Goal: Task Accomplishment & Management: Use online tool/utility

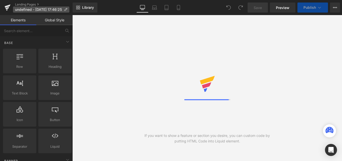
click at [43, 11] on span "undefined - [DATE] 17:46:25" at bounding box center [38, 10] width 47 height 4
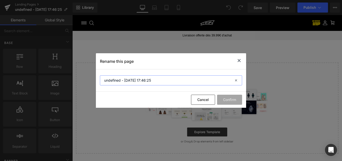
click at [161, 78] on input "undefined - [DATE] 17:46:25" at bounding box center [171, 80] width 142 height 10
paste input "LANDING PAGE BF"
type input "LANDING PAGE BF"
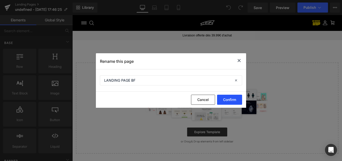
click at [231, 102] on button "Confirm" at bounding box center [229, 99] width 25 height 10
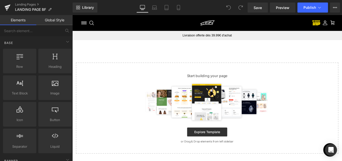
click at [54, 22] on link "Global Style" at bounding box center [54, 20] width 36 height 10
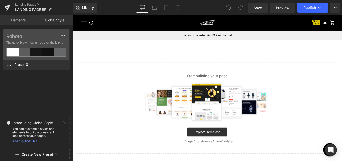
click at [21, 21] on link "Elements" at bounding box center [18, 20] width 36 height 10
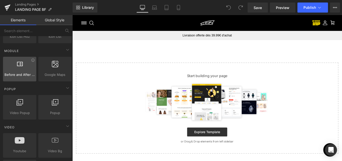
scroll to position [376, 0]
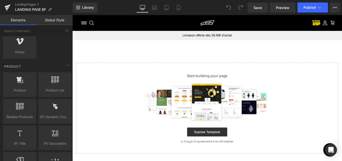
click at [85, 23] on div "Basculer le menu" at bounding box center [85, 24] width 6 height 8
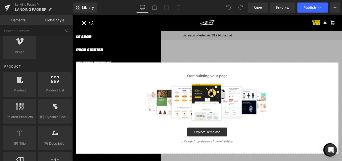
click at [85, 23] on div "Basculer le menu" at bounding box center [85, 24] width 5 height 5
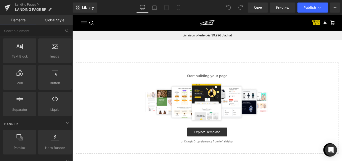
scroll to position [0, 0]
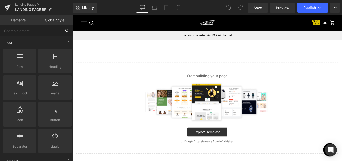
click at [24, 29] on input "text" at bounding box center [31, 30] width 62 height 11
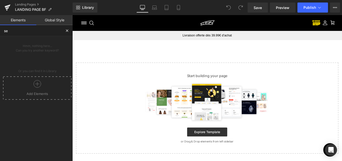
type input "s"
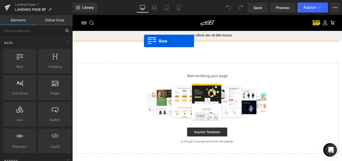
drag, startPoint x: 85, startPoint y: 75, endPoint x: 153, endPoint y: 44, distance: 74.7
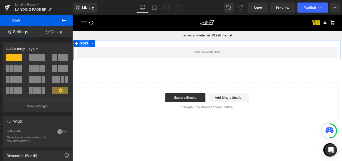
click at [86, 48] on span "Row" at bounding box center [86, 47] width 12 height 8
click at [51, 28] on link "Design" at bounding box center [54, 31] width 36 height 11
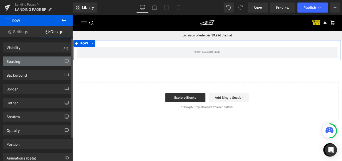
click at [19, 57] on div "Spacing" at bounding box center [14, 59] width 14 height 7
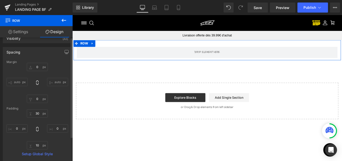
scroll to position [25, 0]
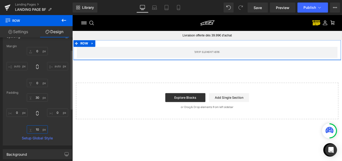
click at [39, 129] on input "10" at bounding box center [37, 129] width 21 height 8
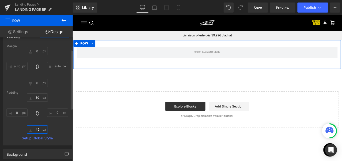
type input "50"
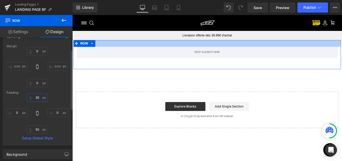
click at [36, 98] on input "30" at bounding box center [37, 97] width 21 height 8
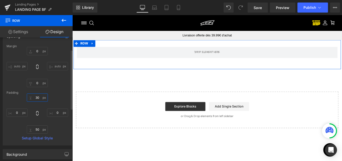
drag, startPoint x: 38, startPoint y: 98, endPoint x: 33, endPoint y: 98, distance: 4.8
click at [33, 98] on input "30" at bounding box center [37, 97] width 21 height 8
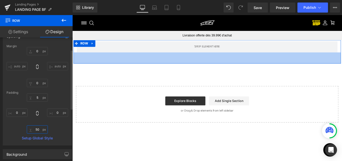
click at [36, 129] on input "50" at bounding box center [37, 129] width 21 height 8
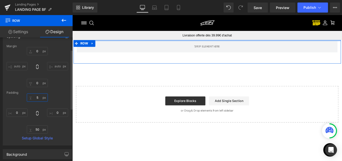
click at [40, 95] on input "5" at bounding box center [37, 97] width 21 height 8
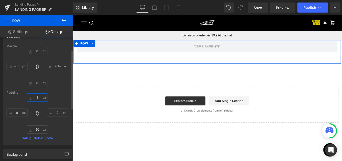
paste input "0"
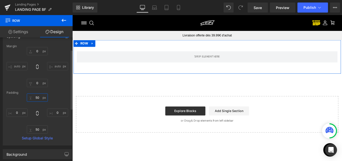
type input "50"
click at [60, 94] on div "50 50 0px 0 50 50 0px 0" at bounding box center [38, 113] width 62 height 40
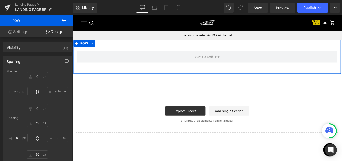
click at [17, 35] on link "Settings" at bounding box center [18, 31] width 36 height 11
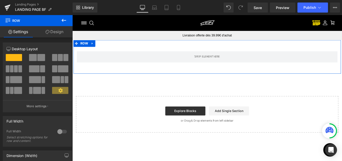
click at [51, 31] on link "Design" at bounding box center [54, 31] width 36 height 11
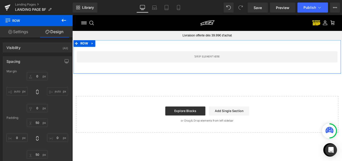
type input "0"
type input "50"
type input "0"
type input "50"
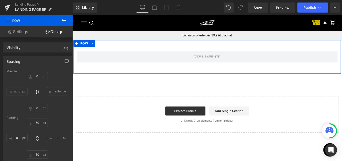
type input "0"
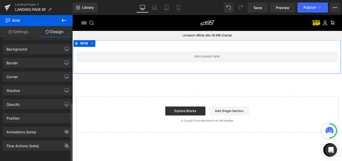
scroll to position [134, 0]
click at [16, 44] on div "Background" at bounding box center [17, 47] width 21 height 7
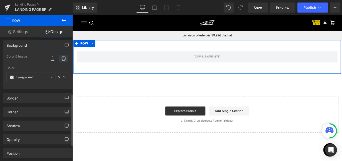
click at [60, 59] on icon at bounding box center [63, 58] width 9 height 7
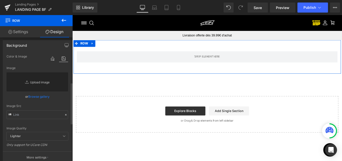
click at [38, 83] on link "Replace Image" at bounding box center [38, 81] width 62 height 19
type input "C:\fakepath\BG_01_rez_03 1.png"
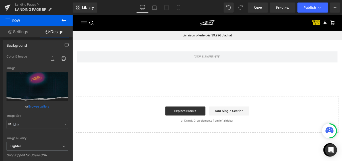
type input "[URL][DOMAIN_NAME]"
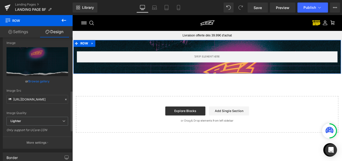
scroll to position [184, 0]
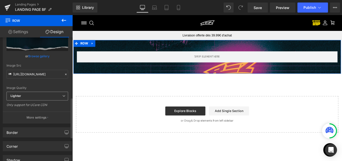
click at [19, 100] on span "Lighter" at bounding box center [38, 95] width 62 height 9
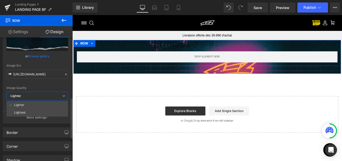
click at [19, 100] on span "Lighter" at bounding box center [38, 95] width 62 height 9
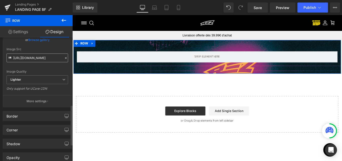
scroll to position [209, 0]
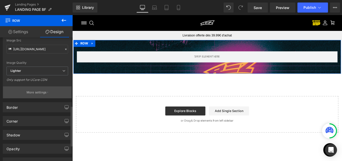
click at [34, 94] on p "More settings" at bounding box center [37, 92] width 20 height 5
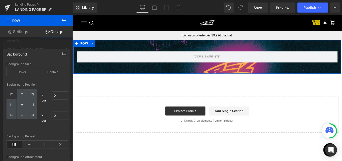
click at [25, 76] on div "Background Size Cover Contain" at bounding box center [38, 71] width 62 height 19
click at [24, 73] on div "Cover" at bounding box center [22, 72] width 31 height 8
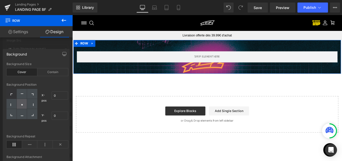
click at [24, 106] on div at bounding box center [22, 104] width 10 height 10
type input "50"
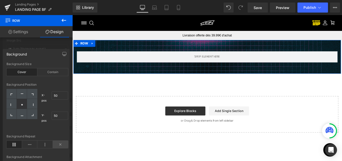
click at [62, 144] on icon at bounding box center [61, 144] width 16 height 8
click at [29, 52] on div "Background" at bounding box center [36, 54] width 66 height 10
click at [31, 48] on div at bounding box center [36, 89] width 73 height 148
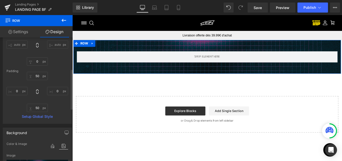
scroll to position [0, 0]
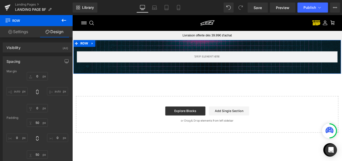
click at [13, 36] on link "Settings" at bounding box center [18, 31] width 36 height 11
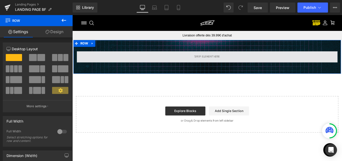
drag, startPoint x: 218, startPoint y: 61, endPoint x: 100, endPoint y: 59, distance: 117.8
click at [218, 61] on span at bounding box center [224, 62] width 32 height 8
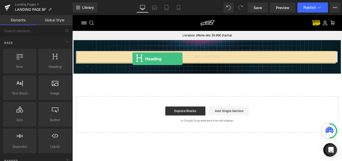
drag, startPoint x: 117, startPoint y: 78, endPoint x: 140, endPoint y: 64, distance: 26.9
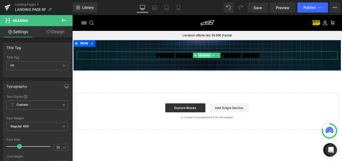
click at [218, 58] on span "Heading" at bounding box center [221, 60] width 16 height 6
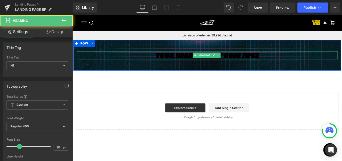
click at [193, 58] on h1 "Your heading text goes here" at bounding box center [223, 60] width 293 height 9
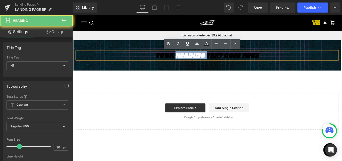
click at [193, 58] on h1 "Your heading text goes here" at bounding box center [223, 60] width 293 height 9
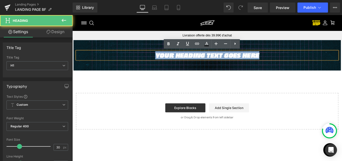
click at [193, 58] on h1 "Your heading text goes here" at bounding box center [223, 60] width 293 height 9
paste div
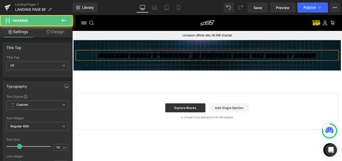
click at [192, 61] on h1 "Quelque chose d’ÉNORME  se prépare chez REZ Energy Drink" at bounding box center [223, 60] width 293 height 9
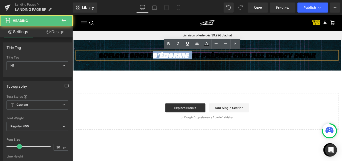
click at [192, 61] on h1 "Quelque chose d’ÉNORME  se prépare chez REZ Energy Drink" at bounding box center [223, 60] width 293 height 9
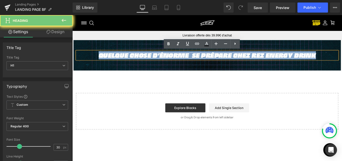
click at [192, 61] on h1 "Quelque chose d’ÉNORME  se prépare chez REZ Energy Drink" at bounding box center [223, 60] width 293 height 9
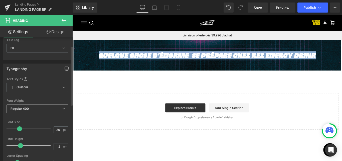
scroll to position [25, 0]
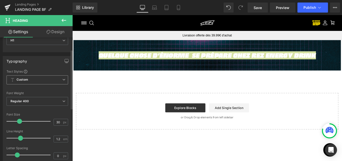
click at [30, 78] on span "Custom Setup Global Style" at bounding box center [38, 79] width 62 height 9
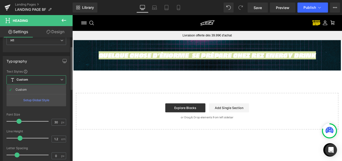
click at [31, 78] on span "Custom Setup Global Style" at bounding box center [37, 79] width 60 height 9
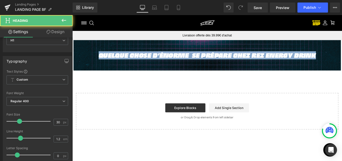
click at [162, 59] on h1 "Quelque chose d’ÉNORME  se prépare chez REZ Energy Drink" at bounding box center [223, 60] width 293 height 9
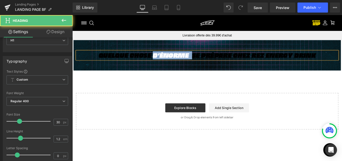
click at [162, 59] on h1 "Quelque chose d’ÉNORME  se prépare chez REZ Energy Drink" at bounding box center [223, 60] width 293 height 9
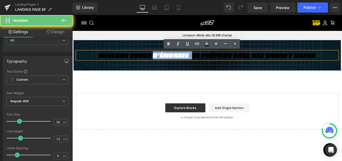
click at [172, 59] on h1 "Quelque chose d’ÉNORME  se prépare chez REZ Energy Drink" at bounding box center [223, 60] width 293 height 9
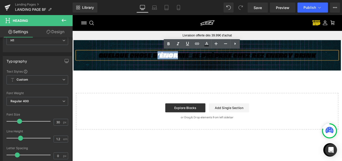
drag, startPoint x: 186, startPoint y: 57, endPoint x: 165, endPoint y: 60, distance: 21.2
click at [165, 60] on h1 "Quelque chose d’ÉNORME  se prépare chez REZ Energy Drink" at bounding box center [223, 60] width 293 height 9
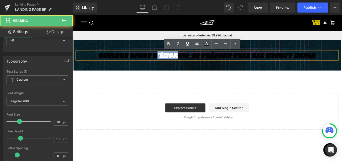
click at [180, 59] on h1 "Quelque chose d’ÉNORME  se prépare chez REZ Energy Drink" at bounding box center [223, 60] width 293 height 9
click at [155, 64] on h1 "Quelque chose d’ÉNORME  se prépare chez REZ Energy Drink" at bounding box center [223, 60] width 293 height 9
click at [190, 61] on h1 "Quelque chose d’ÉNORME  se prépare chez REZ Energy Drink" at bounding box center [223, 60] width 293 height 9
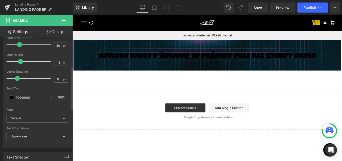
scroll to position [125, 0]
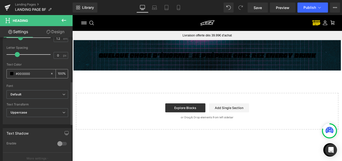
click at [28, 74] on input "#000000" at bounding box center [32, 74] width 32 height 6
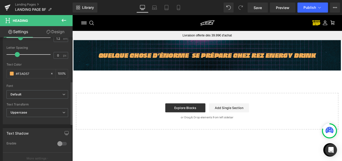
type input "#f3ad57"
click at [30, 80] on div "Text Color #f3ad57 100 %" at bounding box center [38, 73] width 62 height 21
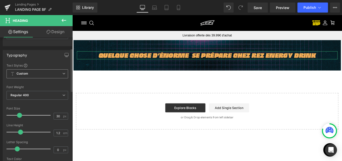
scroll to position [0, 0]
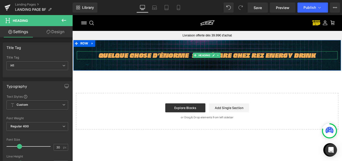
click at [125, 63] on h1 "Quelque chose d’ÉNORME  se prépare chez REZ Energy Drink" at bounding box center [223, 60] width 293 height 9
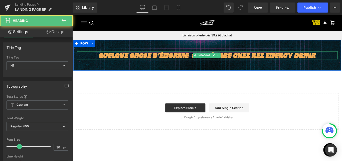
click at [107, 61] on h1 "Quelque chose d’ÉNORME  se prépare chez REZ Energy Drink" at bounding box center [223, 60] width 293 height 9
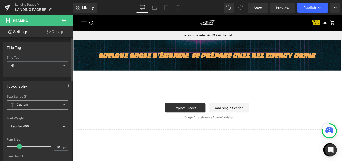
click at [31, 104] on span "Custom Setup Global Style" at bounding box center [38, 104] width 62 height 9
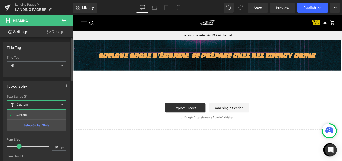
click at [34, 107] on span "Custom Setup Global Style" at bounding box center [37, 104] width 60 height 9
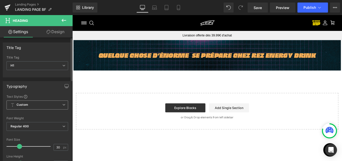
click at [35, 107] on span "Custom Setup Global Style" at bounding box center [38, 104] width 62 height 9
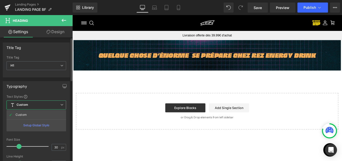
click at [36, 107] on span "Custom Setup Global Style" at bounding box center [37, 104] width 60 height 9
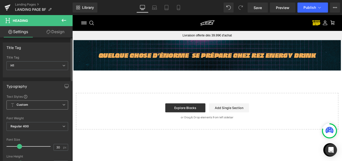
click at [36, 107] on span "Custom Setup Global Style" at bounding box center [38, 104] width 62 height 9
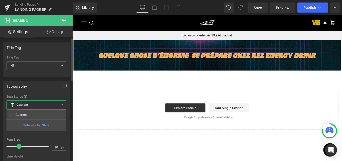
click at [34, 107] on span "Custom Setup Global Style" at bounding box center [37, 104] width 60 height 9
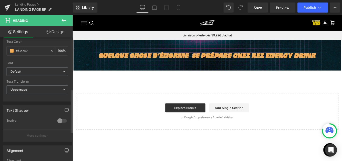
scroll to position [125, 0]
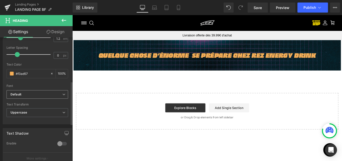
click at [27, 95] on b "Default" at bounding box center [37, 94] width 52 height 4
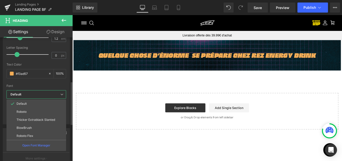
click at [26, 93] on b "Default" at bounding box center [36, 94] width 50 height 4
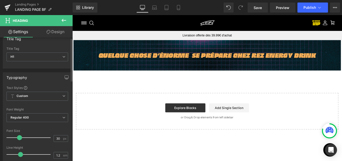
scroll to position [0, 0]
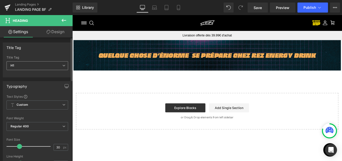
click at [34, 65] on span "H1" at bounding box center [38, 65] width 62 height 9
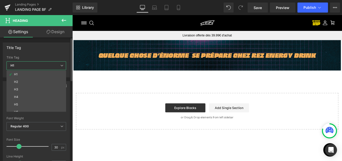
click at [40, 63] on span "H1" at bounding box center [37, 65] width 60 height 9
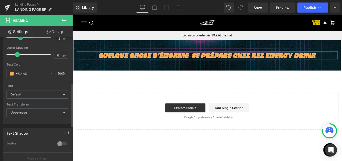
scroll to position [150, 0]
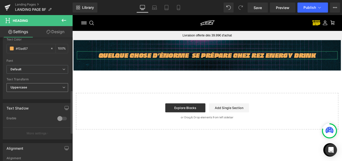
click at [41, 85] on span "Uppercase" at bounding box center [38, 87] width 62 height 9
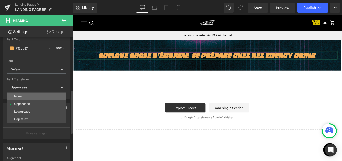
click at [38, 94] on li "None" at bounding box center [37, 96] width 60 height 8
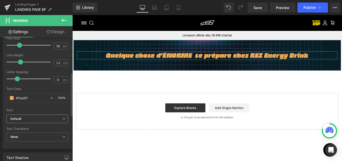
scroll to position [100, 0]
click at [25, 121] on b "Default" at bounding box center [37, 119] width 52 height 4
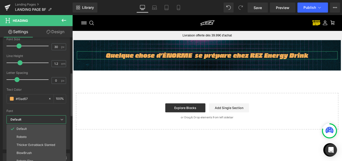
click at [36, 116] on span "Default" at bounding box center [37, 119] width 60 height 9
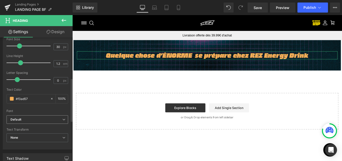
scroll to position [150, 0]
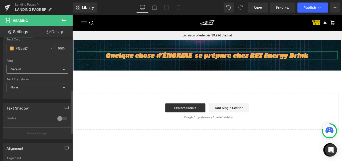
click at [38, 69] on b "Default" at bounding box center [37, 69] width 52 height 4
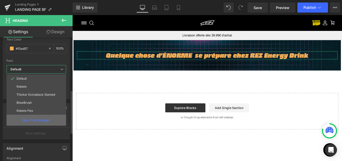
click at [40, 121] on p "Open Font Manager" at bounding box center [36, 120] width 28 height 5
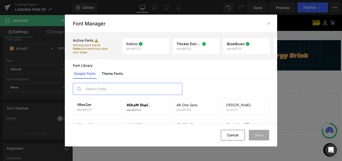
click at [110, 90] on input "text" at bounding box center [132, 89] width 99 height 12
type input "w"
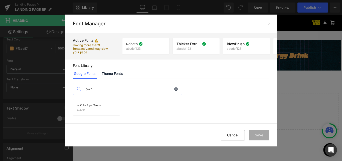
click at [125, 86] on input "own" at bounding box center [128, 89] width 91 height 12
type input "own"
click at [107, 70] on link "Theme Fonts" at bounding box center [112, 73] width 23 height 10
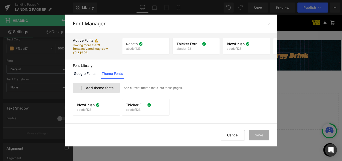
click at [104, 87] on span "Add theme fonts" at bounding box center [100, 88] width 28 height 4
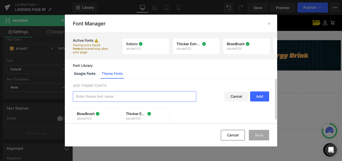
click at [99, 95] on input "text" at bounding box center [134, 96] width 123 height 10
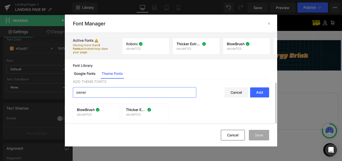
scroll to position [0, 0]
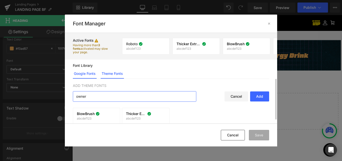
type input "owner"
click at [90, 75] on link "Google Fonts" at bounding box center [85, 73] width 24 height 10
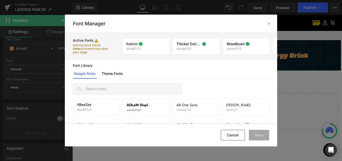
drag, startPoint x: 78, startPoint y: 45, endPoint x: 92, endPoint y: 53, distance: 16.6
click at [92, 53] on p "Having more than 3 fonts activated may slow your page." at bounding box center [91, 48] width 36 height 11
drag, startPoint x: 97, startPoint y: 53, endPoint x: 73, endPoint y: 46, distance: 24.9
click at [73, 46] on p "Having more than 3 fonts activated may slow your page." at bounding box center [91, 48] width 36 height 11
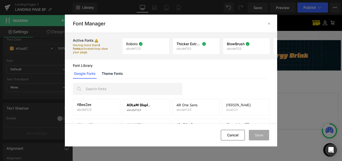
click at [73, 46] on p "Having more than 3 fonts activated may slow your page." at bounding box center [91, 48] width 36 height 11
drag, startPoint x: 75, startPoint y: 46, endPoint x: 93, endPoint y: 50, distance: 17.9
click at [93, 50] on p "Having more than 3 fonts activated may slow your page." at bounding box center [91, 48] width 36 height 11
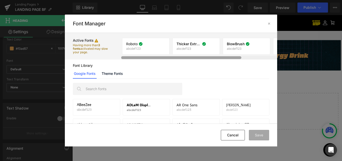
drag, startPoint x: 232, startPoint y: 58, endPoint x: 176, endPoint y: 59, distance: 55.4
click at [176, 59] on div at bounding box center [181, 57] width 120 height 3
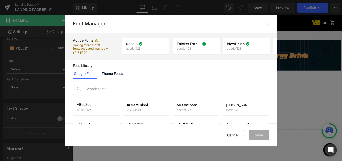
click at [92, 88] on input "text" at bounding box center [132, 89] width 99 height 12
paste input "Owners Wide"
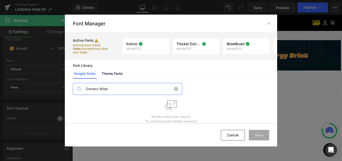
type input "Owners Wide"
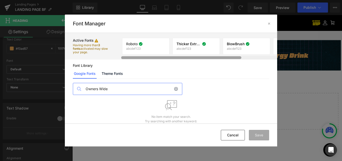
drag, startPoint x: 166, startPoint y: 57, endPoint x: 133, endPoint y: 62, distance: 33.0
click at [133, 62] on div "Active Fonts Having more than 3 fonts activated may slow your page. Roboto abcd…" at bounding box center [171, 78] width 213 height 90
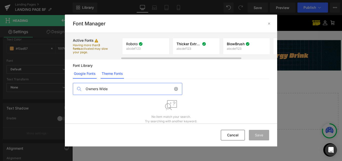
click at [111, 70] on link "Theme Fonts" at bounding box center [112, 73] width 23 height 10
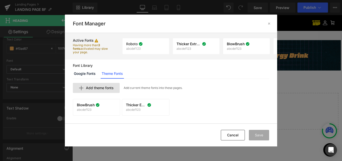
click at [101, 88] on span "Add theme fonts" at bounding box center [100, 88] width 28 height 4
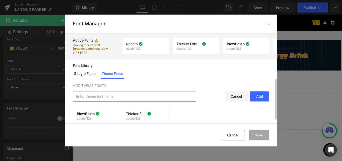
scroll to position [4, 0]
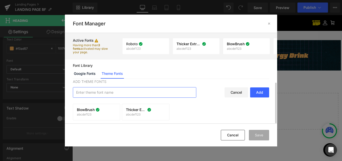
click at [147, 93] on input "text" at bounding box center [134, 92] width 123 height 10
paste input "Owners Wide"
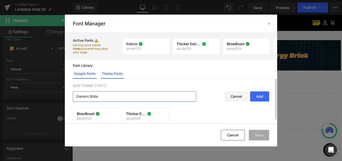
type input "Owners Wide"
click at [78, 74] on link "Google Fonts" at bounding box center [85, 73] width 24 height 10
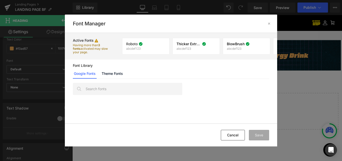
scroll to position [38, 0]
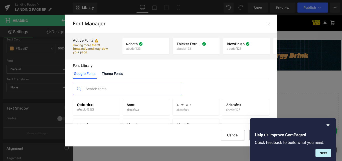
click at [102, 87] on input "text" at bounding box center [132, 89] width 99 height 12
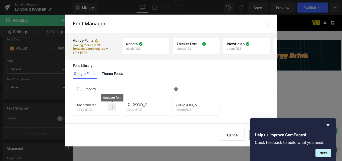
type input "monts"
click at [116, 109] on p at bounding box center [112, 107] width 8 height 8
click at [327, 124] on icon "Hide survey" at bounding box center [328, 125] width 6 height 6
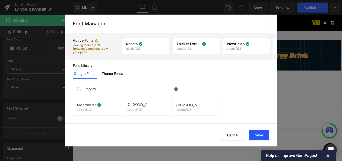
click at [258, 135] on button "Save" at bounding box center [259, 135] width 20 height 11
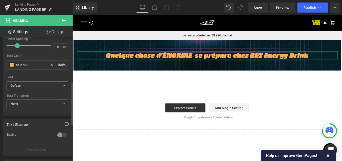
scroll to position [125, 0]
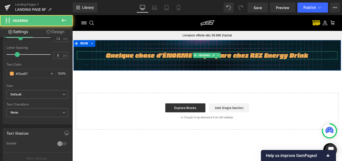
click at [124, 62] on h1 "Quelque chose d’ÉNORME  se prépare chez REZ Energy Drink" at bounding box center [223, 60] width 293 height 9
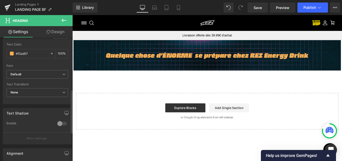
scroll to position [150, 0]
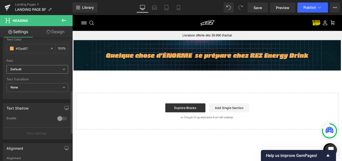
click at [26, 68] on b "Default" at bounding box center [37, 69] width 52 height 4
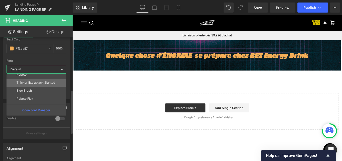
scroll to position [18, 0]
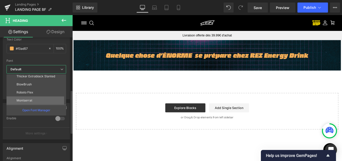
click at [33, 98] on li "Montserrat" at bounding box center [38, 100] width 62 height 8
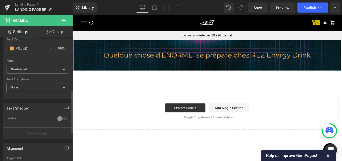
click at [45, 88] on span "None" at bounding box center [38, 87] width 62 height 9
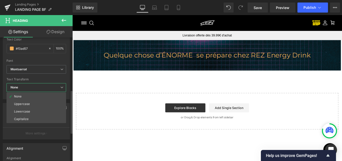
click at [45, 88] on span "None" at bounding box center [37, 87] width 60 height 9
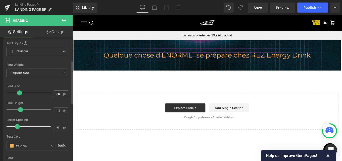
scroll to position [50, 0]
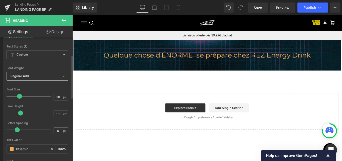
click at [27, 77] on b "Regular 400" at bounding box center [20, 76] width 19 height 4
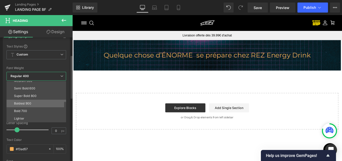
scroll to position [42, 0]
click at [33, 105] on li "Bold 700" at bounding box center [38, 104] width 62 height 8
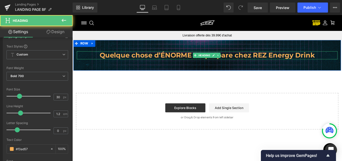
click at [125, 61] on h1 "Quelque chose d’ÉNORME  se prépare chez REZ Energy Drink" at bounding box center [223, 60] width 293 height 9
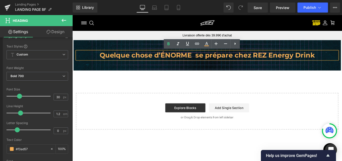
click at [207, 63] on h1 "Quelque chose d’ÉNORME  se prépare chez REZ Energy Drink" at bounding box center [223, 60] width 293 height 9
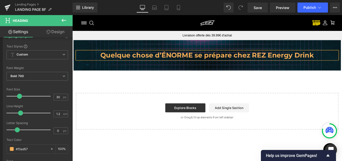
click at [195, 67] on div "Quelque chose d’ÉNORME se prépare chez REZ Energy Drink Heading Row 50px 50px" at bounding box center [224, 60] width 301 height 34
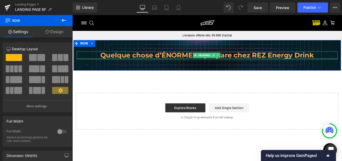
click at [197, 63] on div at bounding box center [223, 63] width 293 height 1
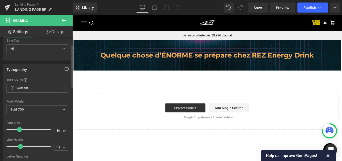
scroll to position [25, 0]
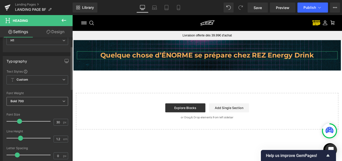
click at [28, 105] on span "Bold 700" at bounding box center [38, 101] width 62 height 9
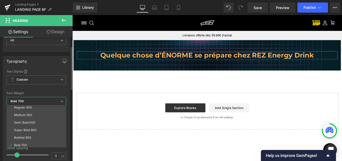
click at [36, 131] on div "Super Bold 800" at bounding box center [25, 130] width 23 height 4
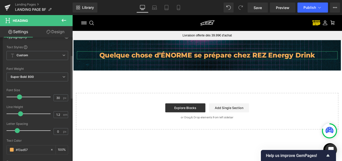
scroll to position [50, 0]
click at [63, 96] on span "px" at bounding box center [65, 96] width 4 height 3
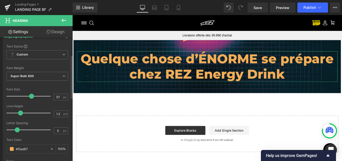
type input "58"
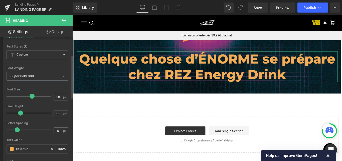
drag, startPoint x: 18, startPoint y: 96, endPoint x: 30, endPoint y: 97, distance: 11.8
click at [30, 97] on span at bounding box center [32, 95] width 5 height 5
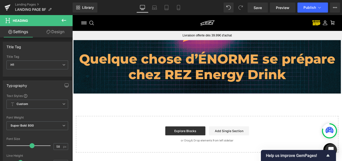
scroll to position [0, 0]
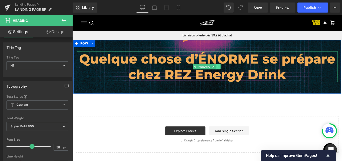
click at [236, 73] on icon at bounding box center [236, 73] width 1 height 2
click at [232, 73] on icon at bounding box center [233, 73] width 3 height 3
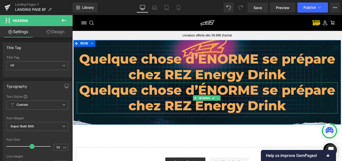
click at [240, 108] on h1 "Quelque chose d’ÉNORME se prépare chez REZ Energy Drink" at bounding box center [223, 107] width 293 height 35
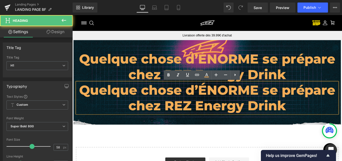
click at [280, 101] on h1 "Quelque chose d’ÉNORME se prépare chez REZ Energy Drink" at bounding box center [223, 107] width 293 height 35
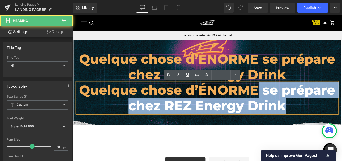
drag, startPoint x: 282, startPoint y: 98, endPoint x: 313, endPoint y: 116, distance: 36.1
click at [313, 116] on h1 "Quelque chose d’ÉNORME se prépare chez REZ Energy Drink" at bounding box center [223, 107] width 293 height 35
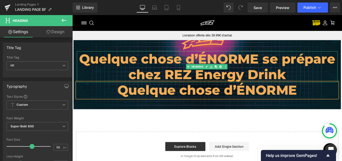
click at [286, 82] on h1 "Quelque chose d’ÉNORME se prépare chez REZ Energy Drink" at bounding box center [223, 73] width 293 height 35
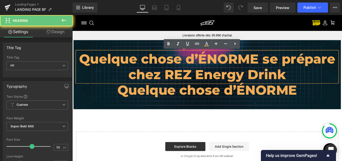
click at [316, 82] on h1 "Quelque chose d’ÉNORME se prépare chez REZ Energy Drink" at bounding box center [223, 73] width 293 height 35
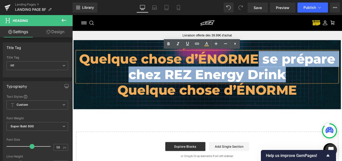
drag, startPoint x: 326, startPoint y: 82, endPoint x: 280, endPoint y: 64, distance: 48.8
click at [280, 64] on h1 "Quelque chose d’ÉNORME se prépare chez REZ Energy Drink" at bounding box center [223, 73] width 293 height 35
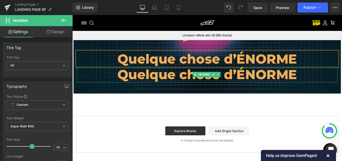
click at [279, 77] on h1 "Quelque chose d’ÉNORME" at bounding box center [223, 82] width 293 height 18
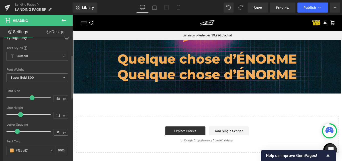
scroll to position [50, 0]
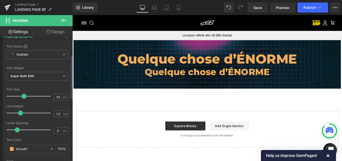
type input "44"
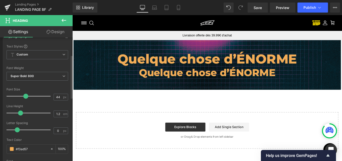
drag, startPoint x: 30, startPoint y: 96, endPoint x: 24, endPoint y: 98, distance: 6.3
click at [24, 98] on span at bounding box center [25, 95] width 5 height 5
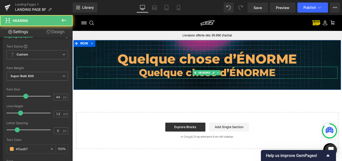
click at [183, 82] on h1 "Quelque chose d’ÉNORME" at bounding box center [223, 79] width 293 height 13
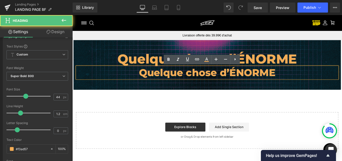
click at [183, 81] on h1 "Quelque chose d’ÉNORME" at bounding box center [223, 79] width 293 height 13
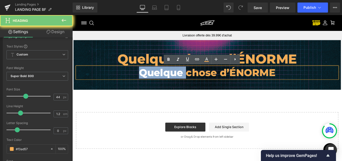
click at [183, 81] on h1 "Quelque chose d’ÉNORME" at bounding box center [223, 79] width 293 height 13
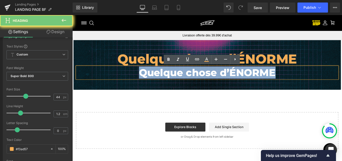
click at [183, 81] on h1 "Quelque chose d’ÉNORME" at bounding box center [223, 79] width 293 height 13
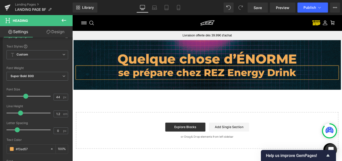
click at [186, 92] on div "Quelque chose d’ÉNORME Heading se prépare chez REZ Energy Drink Heading Row 50p…" at bounding box center [224, 71] width 301 height 56
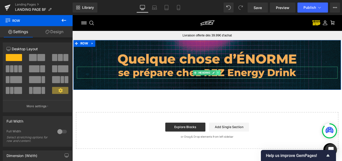
click at [237, 80] on link at bounding box center [236, 80] width 5 height 6
click at [72, 15] on div at bounding box center [72, 15] width 0 height 0
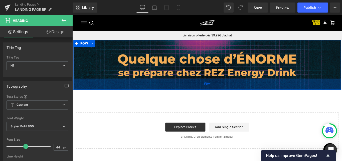
click at [225, 94] on span "50px" at bounding box center [224, 92] width 7 height 5
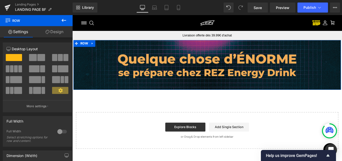
click at [51, 31] on link "Design" at bounding box center [54, 31] width 36 height 11
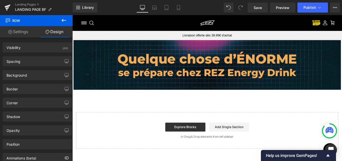
click at [62, 22] on icon at bounding box center [64, 20] width 6 height 6
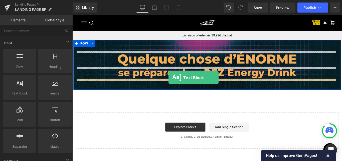
drag, startPoint x: 86, startPoint y: 101, endPoint x: 180, endPoint y: 85, distance: 95.5
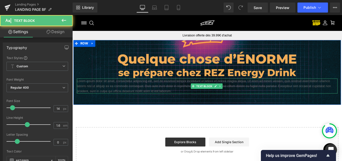
click at [162, 100] on p "Lorem ipsum dolor sit amet, consectetur adipiscing elit, sed do eiusmod tempor …" at bounding box center [223, 94] width 293 height 17
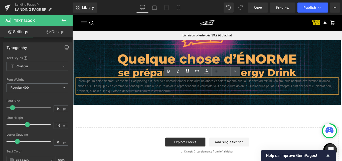
click at [94, 99] on p "Lorem ipsum dolor sit amet, consectetur adipiscing elit, sed do eiusmod tempor …" at bounding box center [223, 94] width 293 height 17
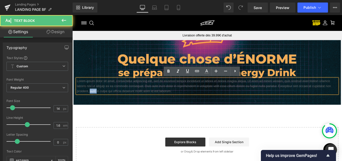
click at [94, 99] on p "Lorem ipsum dolor sit amet, consectetur adipiscing elit, sed do eiusmod tempor …" at bounding box center [223, 94] width 293 height 17
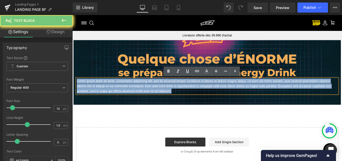
click at [94, 99] on p "Lorem ipsum dolor sit amet, consectetur adipiscing elit, sed do eiusmod tempor …" at bounding box center [223, 94] width 293 height 17
paste div
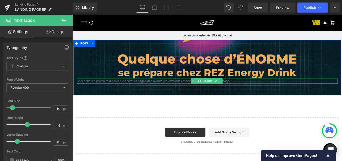
click at [187, 89] on p "Sois dans les premiers à percer le secret et gagne des avantages exclusifs rése…" at bounding box center [223, 89] width 293 height 6
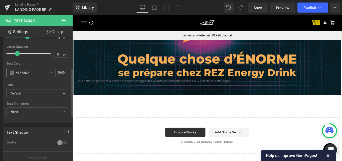
scroll to position [100, 0]
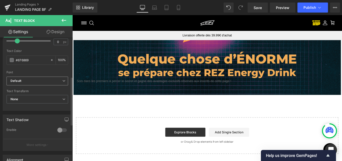
click at [20, 80] on icon "Default" at bounding box center [16, 81] width 11 height 4
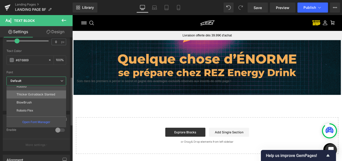
scroll to position [18, 0]
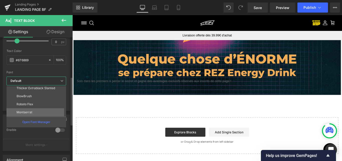
click at [28, 111] on p "Montserrat" at bounding box center [25, 112] width 16 height 4
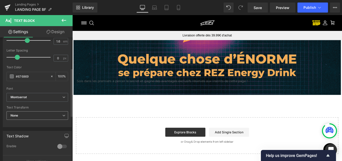
scroll to position [75, 0]
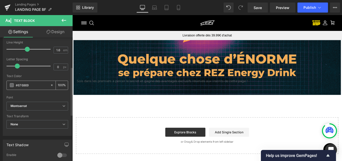
click at [23, 86] on input "#676869" at bounding box center [32, 85] width 32 height 6
paste input "A1E9AA"
type input "#a1e9aa"
click at [32, 90] on div "Text Color #a1e9aa 100 %" at bounding box center [38, 84] width 62 height 21
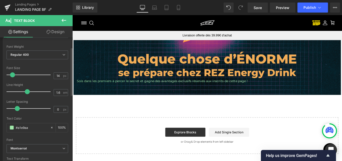
scroll to position [25, 0]
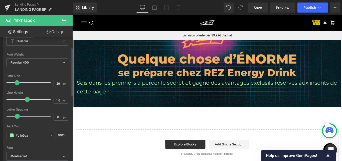
type input "28"
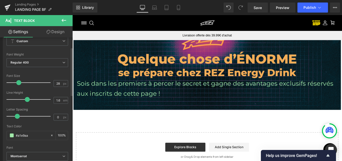
drag, startPoint x: 14, startPoint y: 84, endPoint x: 19, endPoint y: 84, distance: 5.8
click at [19, 84] on span at bounding box center [18, 82] width 5 height 5
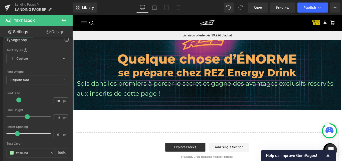
scroll to position [0, 0]
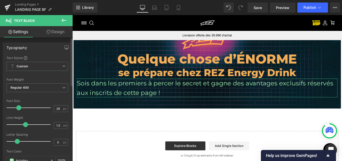
type input "1.4"
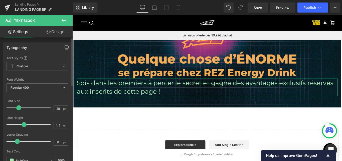
drag, startPoint x: 27, startPoint y: 123, endPoint x: 25, endPoint y: 124, distance: 2.6
click at [25, 124] on span at bounding box center [24, 124] width 5 height 5
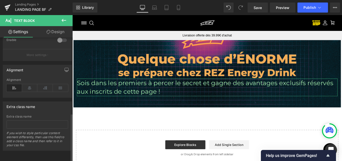
scroll to position [194, 0]
click at [31, 84] on icon at bounding box center [30, 88] width 16 height 8
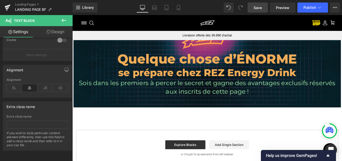
click at [265, 8] on link "Save" at bounding box center [258, 8] width 20 height 10
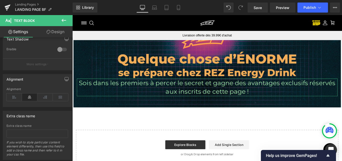
scroll to position [169, 0]
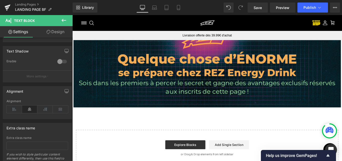
click at [61, 21] on icon at bounding box center [64, 20] width 6 height 6
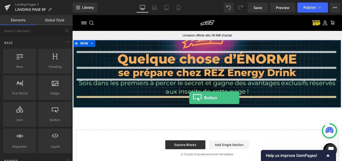
drag, startPoint x: 121, startPoint y: 129, endPoint x: 204, endPoint y: 108, distance: 85.9
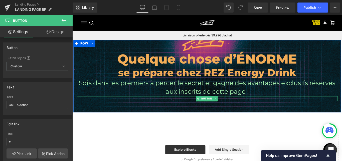
click at [221, 109] on span "Button" at bounding box center [223, 109] width 14 height 6
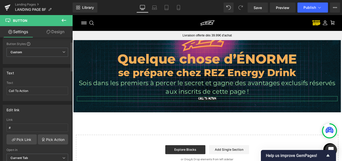
scroll to position [25, 0]
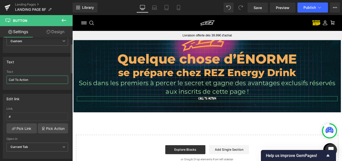
click at [24, 77] on input "Call To Action" at bounding box center [38, 79] width 62 height 8
paste input "Accéder à la pré-vente"
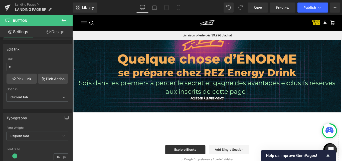
scroll to position [75, 0]
type input "Accéder à la pré-vente"
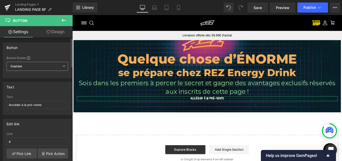
click at [19, 68] on b "Custom" at bounding box center [17, 66] width 12 height 4
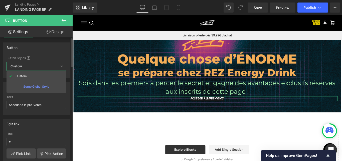
click at [19, 68] on b "Custom" at bounding box center [17, 66] width 12 height 4
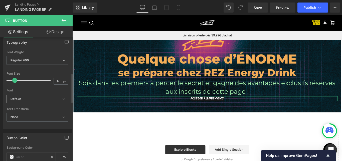
scroll to position [150, 0]
click at [31, 98] on b "Default" at bounding box center [37, 98] width 52 height 4
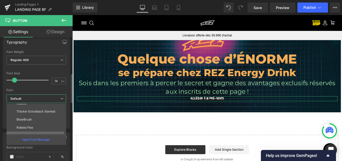
scroll to position [18, 0]
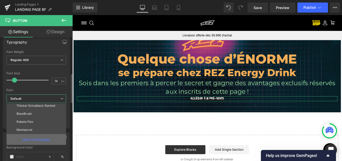
click at [37, 139] on p "Open Font Manager" at bounding box center [36, 139] width 28 height 5
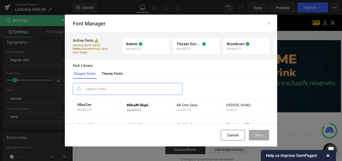
click at [113, 94] on input "text" at bounding box center [132, 89] width 99 height 12
type input "enco"
click at [111, 107] on icon at bounding box center [112, 107] width 4 height 4
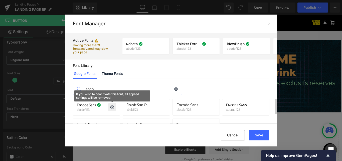
drag, startPoint x: 262, startPoint y: 133, endPoint x: 194, endPoint y: 125, distance: 68.9
click at [262, 133] on button "Save" at bounding box center [259, 135] width 20 height 11
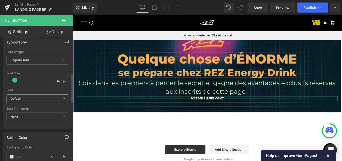
click at [15, 102] on span "Default" at bounding box center [38, 98] width 62 height 9
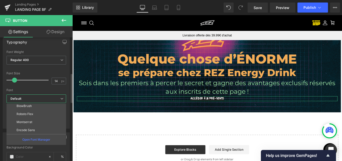
scroll to position [26, 0]
click at [27, 127] on li "Encode Sans" at bounding box center [38, 130] width 62 height 8
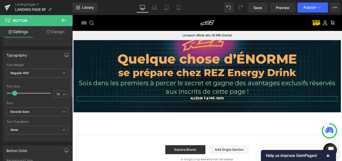
scroll to position [125, 0]
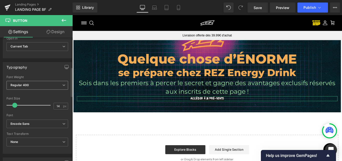
click at [33, 84] on span "Regular 400" at bounding box center [38, 85] width 62 height 9
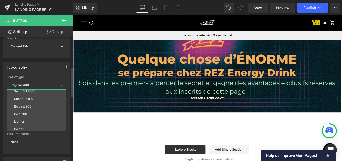
scroll to position [42, 0]
click at [37, 97] on li "Super Bold 800" at bounding box center [38, 97] width 62 height 8
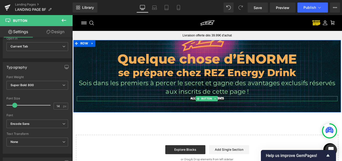
click at [210, 110] on span "Accéder à la pré-vente" at bounding box center [224, 109] width 37 height 4
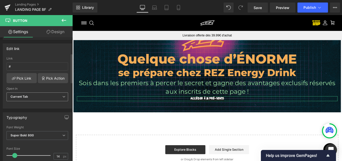
scroll to position [0, 0]
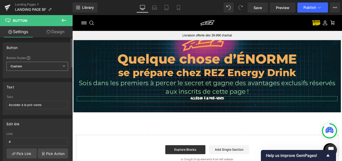
click at [29, 64] on span "Custom Setup Global Style" at bounding box center [38, 66] width 62 height 9
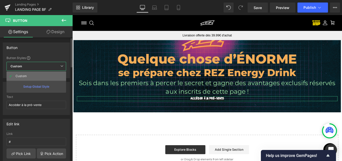
click at [21, 75] on div "Custom" at bounding box center [26, 76] width 20 height 4
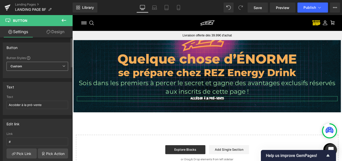
click at [19, 69] on span "Custom Setup Global Style" at bounding box center [38, 66] width 62 height 9
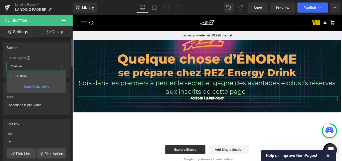
click at [26, 89] on div "Setup Global Style" at bounding box center [37, 86] width 60 height 12
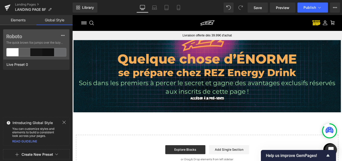
click at [64, 121] on icon at bounding box center [64, 122] width 4 height 4
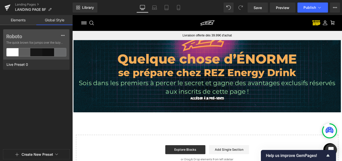
click at [32, 82] on div "Roboto The quick brown fox jumps over the lazy... Live Preset 0" at bounding box center [36, 88] width 73 height 118
click at [25, 43] on span "The quick brown fox jumps over the lazy..." at bounding box center [36, 42] width 60 height 5
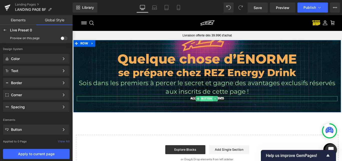
click at [220, 107] on span "Button" at bounding box center [223, 109] width 14 height 6
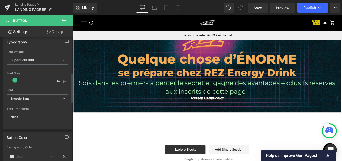
scroll to position [125, 0]
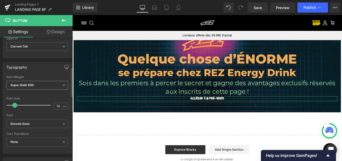
click at [16, 88] on span "Super Bold 800" at bounding box center [38, 85] width 62 height 9
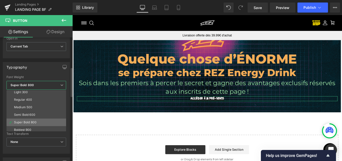
scroll to position [17, 0]
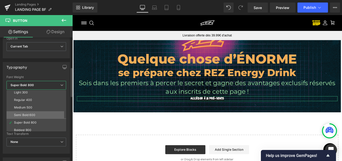
click at [36, 112] on li "Semi Bold 600" at bounding box center [38, 115] width 62 height 8
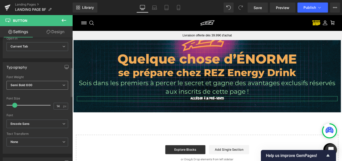
click at [28, 82] on span "Semi Bold 600" at bounding box center [38, 85] width 62 height 9
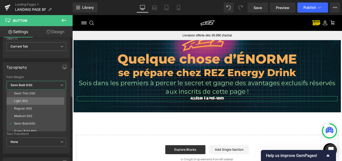
scroll to position [0, 0]
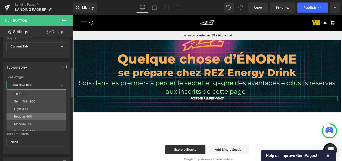
click at [26, 116] on div "Regular 400" at bounding box center [23, 117] width 18 height 4
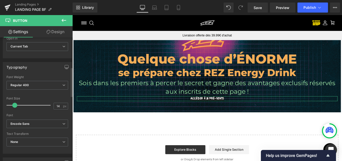
scroll to position [150, 0]
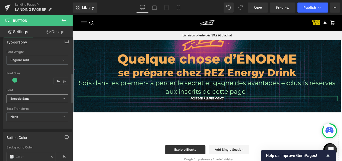
click at [29, 98] on icon "Encode Sans" at bounding box center [20, 98] width 19 height 4
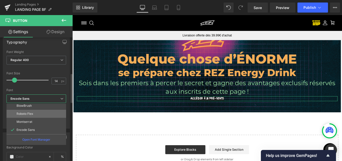
click at [29, 112] on p "Roboto Flex" at bounding box center [25, 114] width 17 height 4
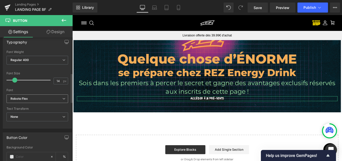
click at [30, 100] on b "Roboto Flex" at bounding box center [37, 98] width 52 height 4
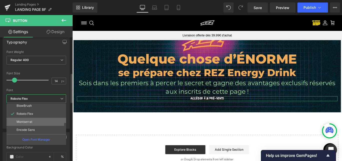
click at [33, 121] on li "Montserrat" at bounding box center [38, 122] width 62 height 8
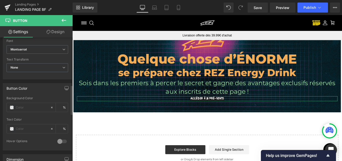
scroll to position [201, 0]
click at [39, 67] on span "None" at bounding box center [38, 66] width 62 height 9
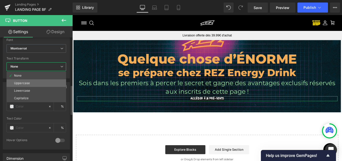
click at [34, 80] on li "Uppercase" at bounding box center [37, 83] width 60 height 8
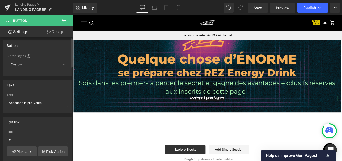
scroll to position [0, 0]
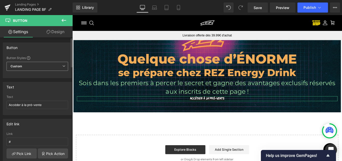
click at [36, 62] on span "Custom Setup Global Style" at bounding box center [38, 66] width 62 height 9
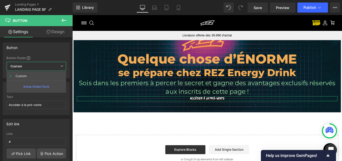
click at [60, 35] on link "Design" at bounding box center [55, 31] width 36 height 11
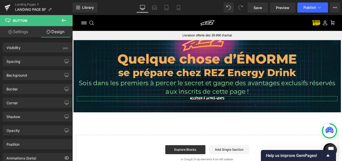
click at [16, 29] on link "Settings" at bounding box center [18, 31] width 36 height 11
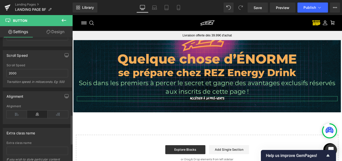
scroll to position [401, 0]
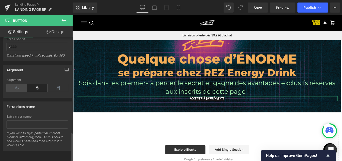
click at [17, 84] on icon at bounding box center [17, 88] width 21 height 8
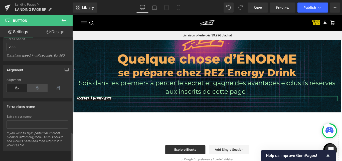
click at [31, 84] on icon at bounding box center [37, 88] width 21 height 8
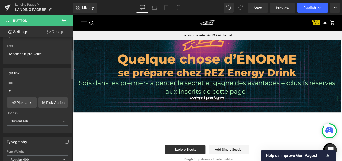
scroll to position [0, 0]
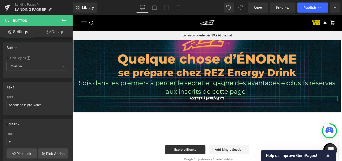
click at [60, 31] on link "Design" at bounding box center [55, 31] width 36 height 11
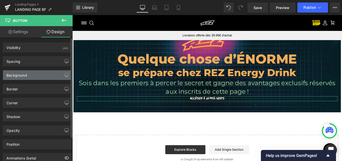
click at [34, 73] on div "Background" at bounding box center [37, 75] width 69 height 10
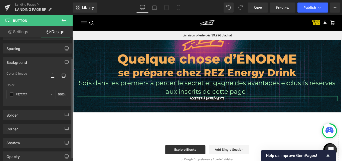
scroll to position [25, 0]
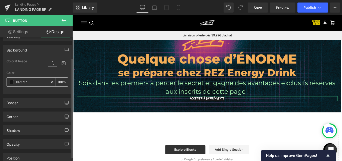
click at [32, 83] on input "#171717" at bounding box center [32, 82] width 32 height 6
click at [9, 83] on div "#171717" at bounding box center [28, 81] width 43 height 9
click at [13, 82] on span at bounding box center [12, 82] width 4 height 4
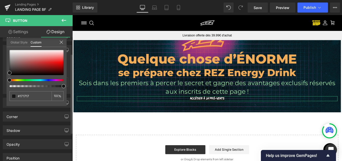
click at [19, 43] on link "Global Style" at bounding box center [19, 42] width 17 height 9
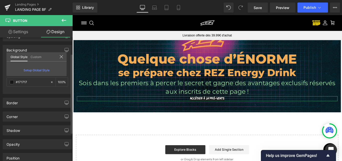
click at [34, 55] on link "Custom" at bounding box center [36, 56] width 11 height 9
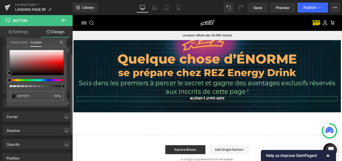
click at [54, 78] on div at bounding box center [37, 68] width 54 height 37
type input "#161616"
click at [49, 80] on div at bounding box center [35, 80] width 54 height 2
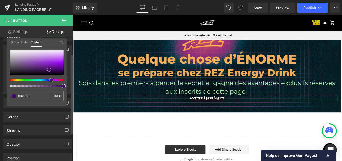
type input "#410f61"
click at [49, 69] on div at bounding box center [37, 62] width 54 height 25
type input "#6a2a92"
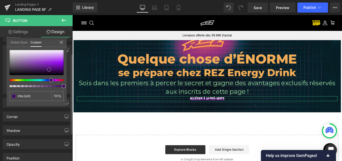
click at [39, 66] on div at bounding box center [37, 62] width 54 height 25
type input "#7b5a90"
click at [22, 63] on div at bounding box center [37, 62] width 54 height 25
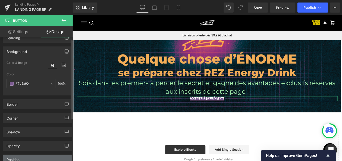
scroll to position [0, 0]
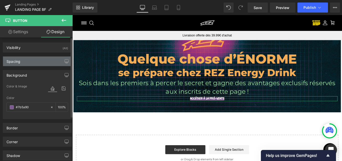
click at [30, 62] on div "Spacing" at bounding box center [37, 61] width 69 height 10
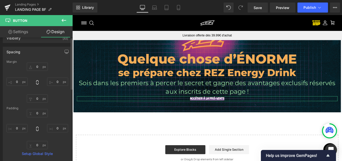
scroll to position [25, 0]
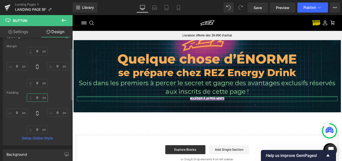
click at [34, 95] on input "0" at bounding box center [37, 97] width 21 height 8
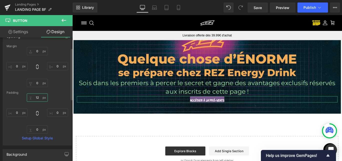
type input "13"
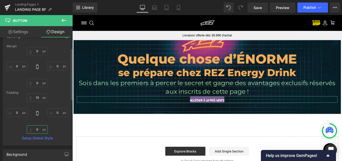
click at [32, 127] on input "0" at bounding box center [37, 129] width 21 height 8
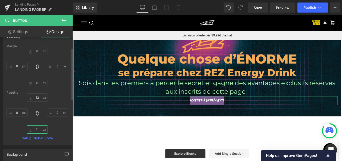
type input "12"
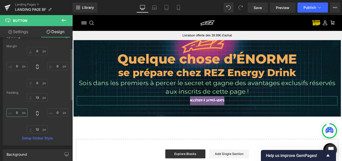
click at [14, 115] on input "0" at bounding box center [17, 112] width 21 height 8
type input "23"
click at [51, 114] on input "0" at bounding box center [57, 112] width 21 height 8
type input "25"
click at [21, 110] on input "23" at bounding box center [17, 112] width 21 height 8
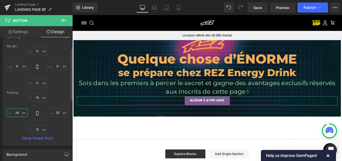
type input "25"
click at [21, 36] on link "Settings" at bounding box center [18, 31] width 36 height 11
type input "#7b5a90"
type input "100"
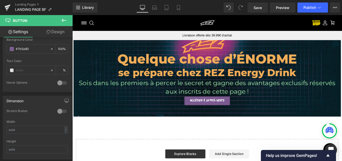
scroll to position [247, 0]
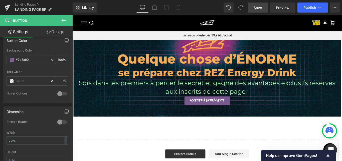
click at [259, 9] on span "Save" at bounding box center [258, 7] width 8 height 5
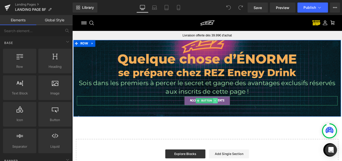
click at [220, 110] on span "Button" at bounding box center [223, 111] width 14 height 6
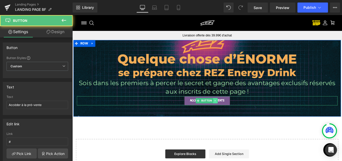
click at [233, 110] on link at bounding box center [233, 111] width 5 height 6
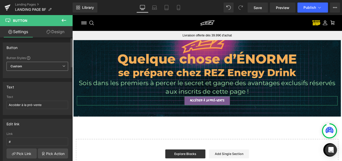
click at [20, 68] on b "Custom" at bounding box center [17, 66] width 12 height 4
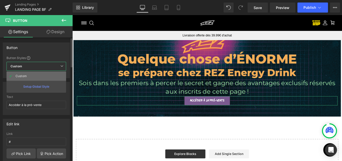
click at [26, 75] on div "Custom" at bounding box center [26, 76] width 20 height 4
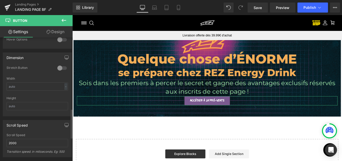
scroll to position [301, 0]
click at [62, 67] on div at bounding box center [62, 68] width 12 height 8
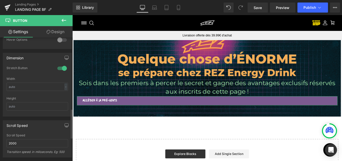
click at [61, 68] on div at bounding box center [62, 68] width 12 height 8
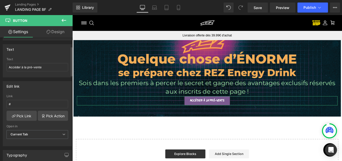
scroll to position [0, 0]
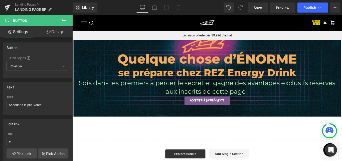
click at [72, 15] on div at bounding box center [72, 15] width 0 height 0
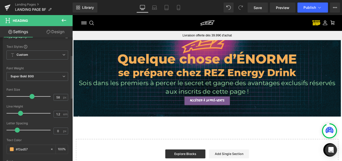
scroll to position [50, 0]
click at [25, 58] on span "Custom Setup Global Style" at bounding box center [38, 54] width 62 height 9
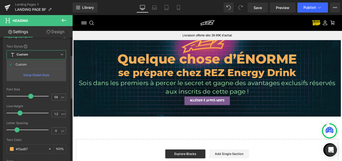
click at [29, 55] on span "Custom Setup Global Style" at bounding box center [37, 54] width 60 height 9
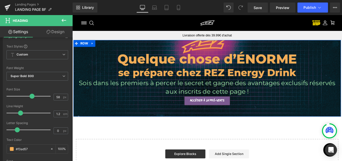
click at [180, 83] on h1 "se prépare chez REZ Energy Drink" at bounding box center [223, 79] width 293 height 13
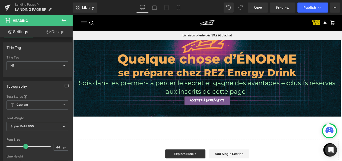
click at [168, 97] on p "Sois dans les premiers à percer le secret et gagne des avantages exclusifs rése…" at bounding box center [223, 96] width 293 height 20
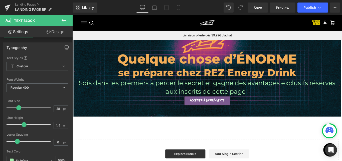
click at [64, 18] on icon at bounding box center [64, 20] width 6 height 6
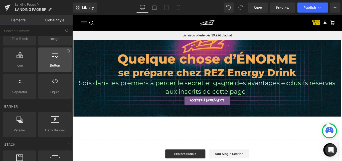
scroll to position [0, 0]
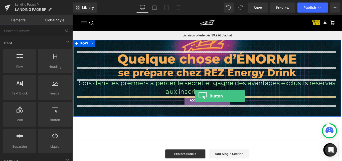
drag, startPoint x: 124, startPoint y: 131, endPoint x: 210, endPoint y: 106, distance: 89.6
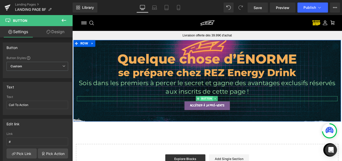
click at [220, 106] on span "Button" at bounding box center [223, 109] width 14 height 6
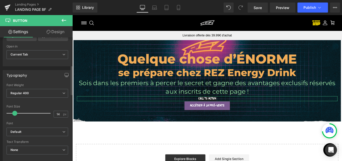
scroll to position [150, 0]
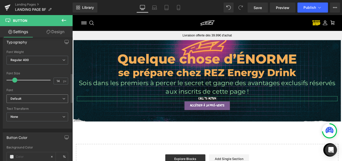
click at [34, 101] on span "Default" at bounding box center [38, 98] width 62 height 9
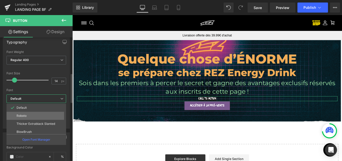
click at [36, 116] on li "Roboto" at bounding box center [38, 116] width 62 height 8
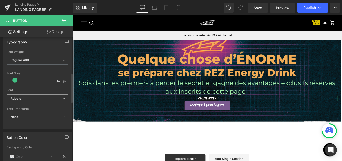
click at [42, 98] on b "Roboto" at bounding box center [37, 98] width 52 height 4
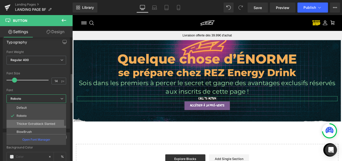
click at [42, 122] on p "Thicker Extrablack Slanted" at bounding box center [36, 124] width 39 height 4
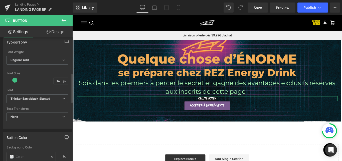
click at [42, 93] on div "Font Default Roboto Thicker Extrablack Slanted BlowBrush Roboto Flex Montserrat…" at bounding box center [38, 72] width 62 height 44
click at [40, 96] on icon "Thicker Extrablack Slanted" at bounding box center [31, 98] width 40 height 4
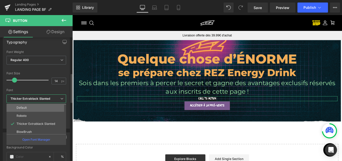
click at [36, 110] on li "Default" at bounding box center [38, 108] width 62 height 8
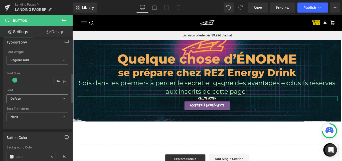
click at [37, 98] on b "Default" at bounding box center [37, 98] width 52 height 4
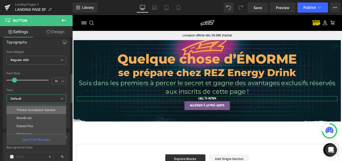
scroll to position [26, 0]
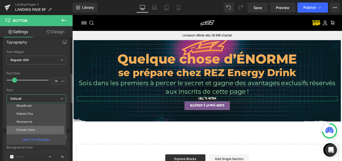
click at [38, 127] on li "Encode Sans" at bounding box center [38, 130] width 62 height 8
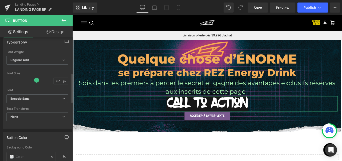
type input "68"
drag, startPoint x: 14, startPoint y: 78, endPoint x: 35, endPoint y: 81, distance: 21.7
click at [35, 81] on span at bounding box center [36, 79] width 5 height 5
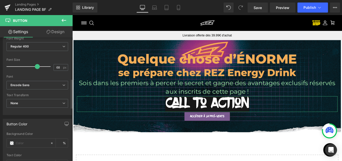
scroll to position [175, 0]
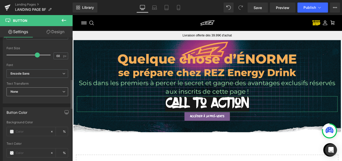
click at [13, 88] on span "None" at bounding box center [38, 91] width 62 height 9
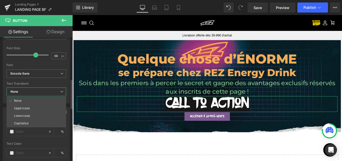
click at [26, 107] on div "Uppercase" at bounding box center [22, 108] width 16 height 4
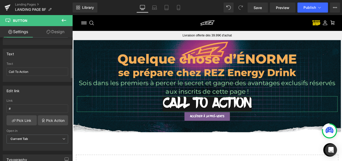
scroll to position [0, 0]
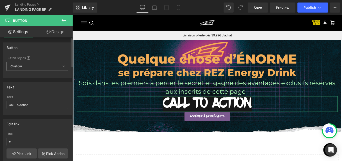
click at [30, 63] on span "Custom Setup Global Style" at bounding box center [38, 66] width 62 height 9
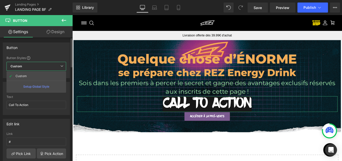
click at [28, 83] on div "Setup Global Style" at bounding box center [37, 86] width 60 height 12
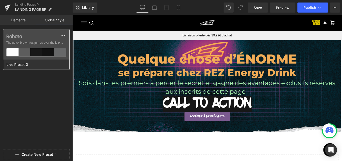
click at [52, 42] on span "The quick brown fox jumps over the lazy..." at bounding box center [36, 42] width 60 height 5
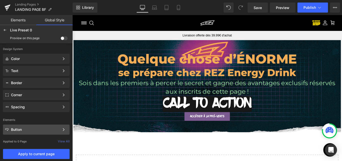
click at [31, 126] on div "Button Color Style Define a color palette and apply it to your pages 1 of 3 Next" at bounding box center [36, 129] width 67 height 10
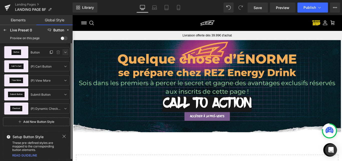
click at [65, 54] on icon at bounding box center [65, 52] width 4 height 4
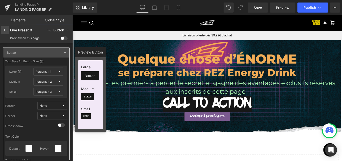
click at [7, 31] on div at bounding box center [5, 30] width 8 height 8
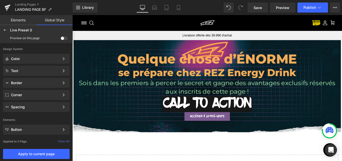
click at [7, 31] on div at bounding box center [5, 30] width 8 height 8
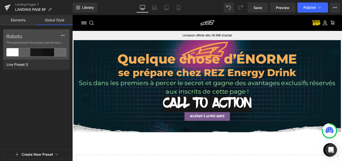
click at [13, 23] on link "Elements" at bounding box center [18, 20] width 36 height 10
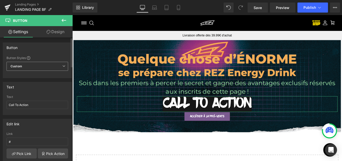
click at [30, 65] on span "Custom Setup Global Style" at bounding box center [38, 66] width 62 height 9
click at [30, 56] on span at bounding box center [29, 58] width 4 height 4
click at [31, 70] on span "Custom Setup Global Style" at bounding box center [38, 66] width 62 height 9
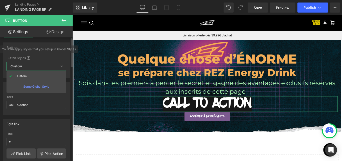
click at [31, 70] on span "Custom Setup Global Style" at bounding box center [37, 66] width 60 height 9
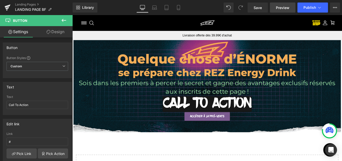
click at [286, 3] on link "Preview" at bounding box center [283, 8] width 26 height 10
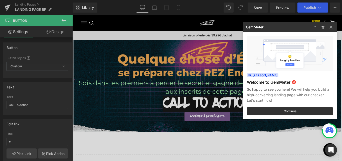
click at [335, 28] on div at bounding box center [324, 27] width 26 height 10
click at [333, 28] on img at bounding box center [331, 27] width 6 height 6
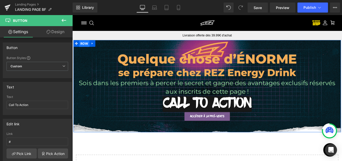
click at [82, 46] on span "Row" at bounding box center [86, 47] width 12 height 8
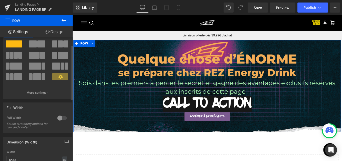
scroll to position [25, 0]
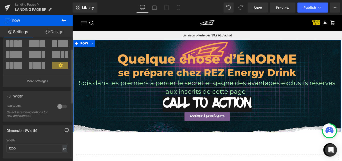
click at [57, 105] on div at bounding box center [62, 106] width 12 height 8
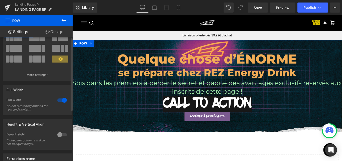
scroll to position [0, 0]
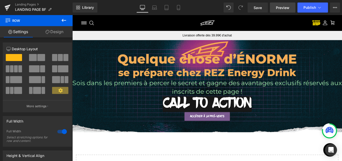
click at [278, 8] on span "Preview" at bounding box center [283, 7] width 14 height 5
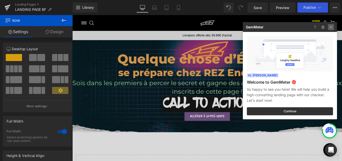
drag, startPoint x: 331, startPoint y: 27, endPoint x: 250, endPoint y: 1, distance: 85.1
click at [331, 27] on img at bounding box center [331, 27] width 6 height 6
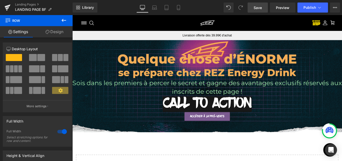
click at [259, 9] on span "Save" at bounding box center [258, 7] width 8 height 5
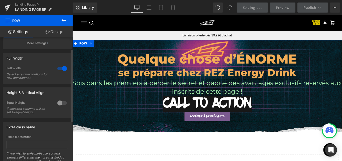
scroll to position [75, 0]
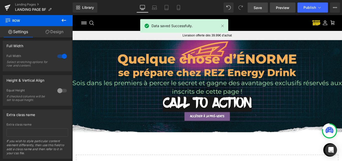
click at [283, 10] on link "Preview" at bounding box center [283, 8] width 26 height 10
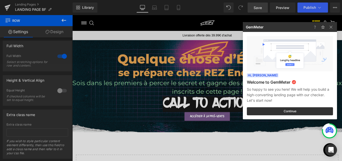
click at [59, 57] on div at bounding box center [171, 80] width 342 height 161
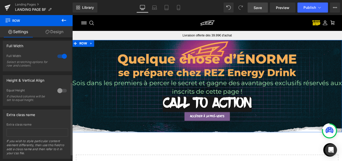
click at [59, 57] on div at bounding box center [62, 56] width 12 height 8
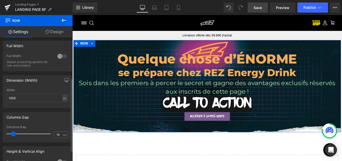
scroll to position [0, 0]
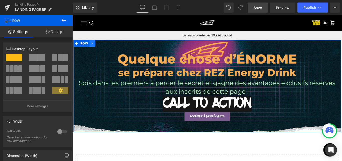
click at [94, 47] on icon at bounding box center [95, 47] width 4 height 4
click at [83, 47] on span "Row" at bounding box center [86, 47] width 12 height 8
click at [63, 21] on icon at bounding box center [64, 20] width 6 height 6
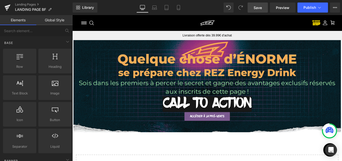
click at [49, 18] on link "Global Style" at bounding box center [54, 20] width 36 height 10
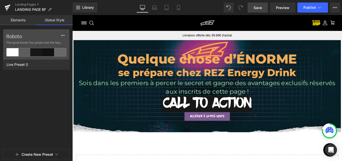
click at [18, 18] on link "Elements" at bounding box center [18, 20] width 36 height 10
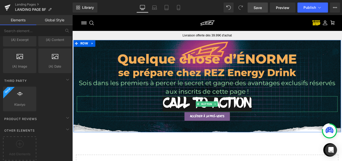
scroll to position [75, 0]
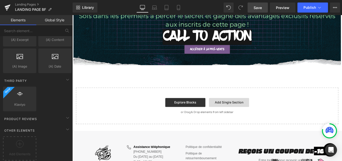
click at [244, 113] on link "Add Single Section" at bounding box center [248, 113] width 45 height 10
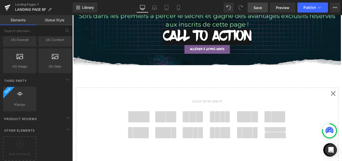
click at [138, 130] on span at bounding box center [147, 129] width 24 height 13
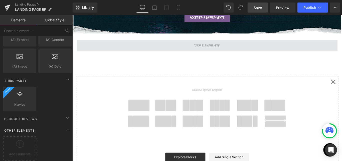
scroll to position [111, 0]
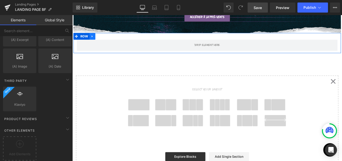
click at [92, 39] on link at bounding box center [95, 39] width 7 height 8
click at [85, 39] on span "Row" at bounding box center [86, 39] width 12 height 8
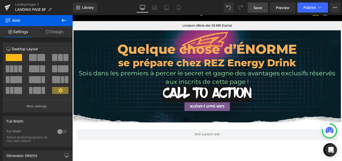
scroll to position [0, 0]
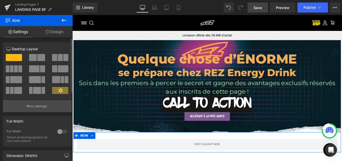
click at [28, 105] on p "More settings" at bounding box center [37, 106] width 20 height 5
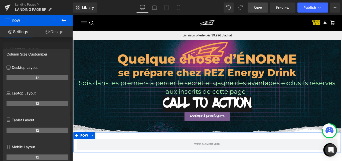
click at [33, 49] on div "Column Size Customizer Desktop Layout 12 Laptop Layout 12 Tablet Layout 12 Mobi…" at bounding box center [36, 111] width 67 height 125
click at [54, 45] on div at bounding box center [36, 89] width 73 height 148
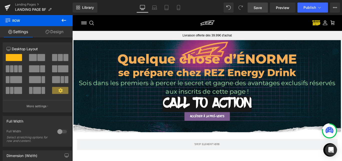
click at [260, 10] on span "Save" at bounding box center [258, 7] width 8 height 5
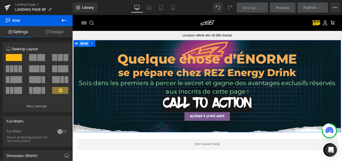
click at [88, 49] on span "Row" at bounding box center [86, 47] width 12 height 8
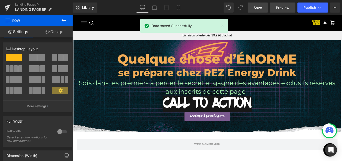
click at [281, 5] on span "Preview" at bounding box center [283, 7] width 14 height 5
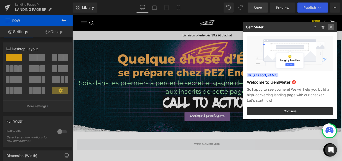
click at [334, 26] on img at bounding box center [331, 27] width 6 height 6
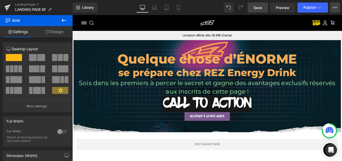
click at [335, 5] on button "Upgrade Plan View Live Page View with current Template Save Template to Library…" at bounding box center [335, 8] width 10 height 10
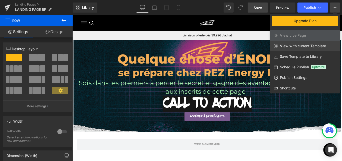
click at [299, 50] on link "View with current Template" at bounding box center [305, 46] width 70 height 11
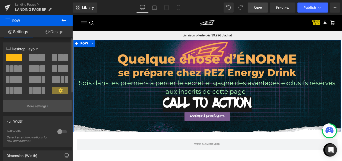
click at [40, 106] on p "More settings" at bounding box center [37, 106] width 20 height 5
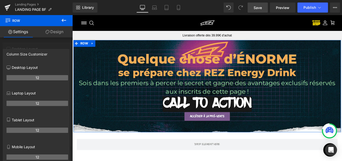
click at [38, 38] on div at bounding box center [36, 89] width 73 height 148
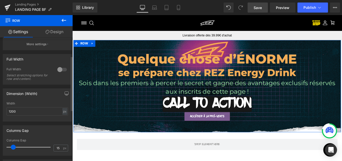
scroll to position [75, 0]
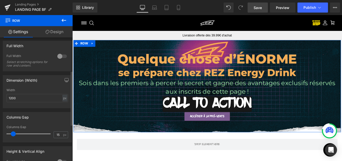
click at [59, 57] on div at bounding box center [62, 56] width 12 height 8
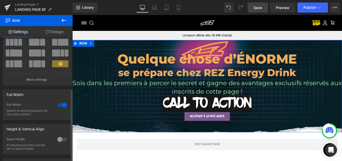
scroll to position [0, 0]
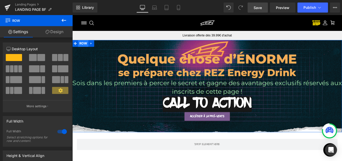
click at [84, 47] on span "Row" at bounding box center [85, 47] width 12 height 8
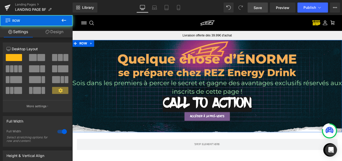
click at [61, 35] on link "Design" at bounding box center [54, 31] width 36 height 11
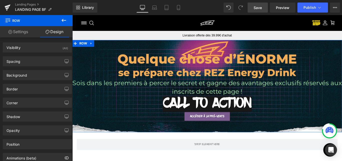
click at [22, 33] on link "Settings" at bounding box center [18, 31] width 36 height 11
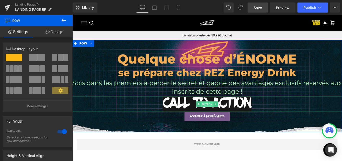
click at [225, 112] on link "Button" at bounding box center [221, 115] width 19 height 6
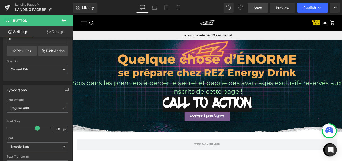
scroll to position [50, 0]
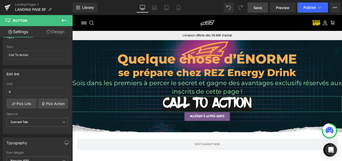
click at [52, 31] on link "Design" at bounding box center [55, 31] width 36 height 11
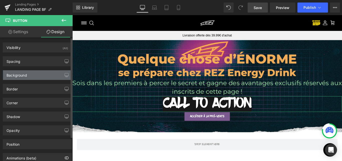
click at [31, 73] on div "Background" at bounding box center [37, 75] width 69 height 10
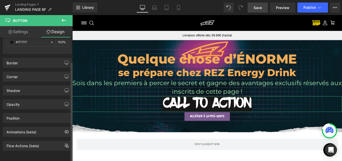
scroll to position [69, 0]
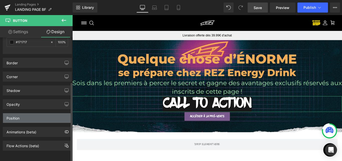
click at [29, 115] on div "Position" at bounding box center [37, 118] width 69 height 10
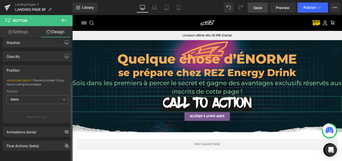
scroll to position [117, 0]
click at [35, 95] on span "Static" at bounding box center [38, 99] width 62 height 9
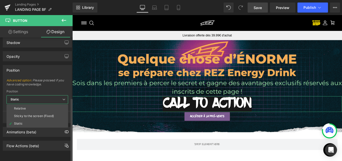
click at [35, 95] on span "Static" at bounding box center [38, 99] width 62 height 9
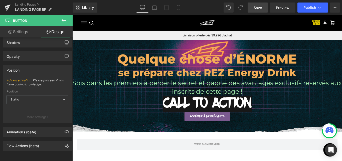
click at [265, 11] on link "Save" at bounding box center [258, 8] width 20 height 10
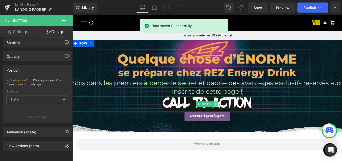
click at [233, 115] on icon at bounding box center [233, 114] width 3 height 3
click at [236, 115] on icon at bounding box center [236, 114] width 3 height 3
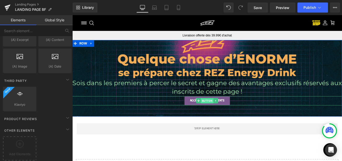
click at [217, 109] on span "Button" at bounding box center [224, 111] width 14 height 6
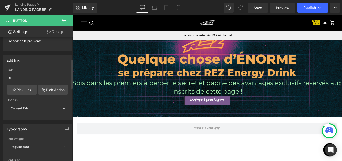
scroll to position [100, 0]
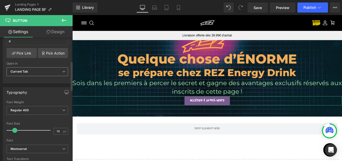
click at [45, 68] on span "Current Tab" at bounding box center [38, 71] width 62 height 9
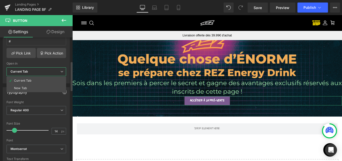
click at [45, 71] on span "Current Tab" at bounding box center [37, 71] width 60 height 9
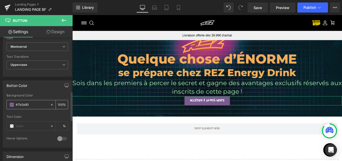
scroll to position [200, 0]
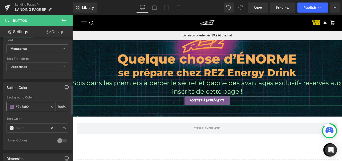
click at [58, 105] on input "100" at bounding box center [60, 107] width 5 height 6
click at [35, 102] on div "#7b5a90 100 %" at bounding box center [38, 106] width 62 height 9
click at [10, 108] on span at bounding box center [12, 107] width 4 height 4
click at [54, 25] on span "Button" at bounding box center [30, 20] width 50 height 11
click at [50, 34] on link "Design" at bounding box center [55, 31] width 36 height 11
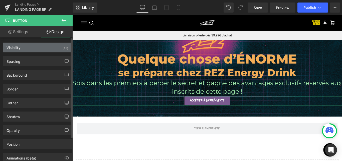
type input "#7b5a90"
type input "100"
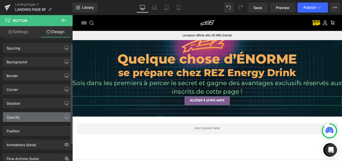
scroll to position [0, 0]
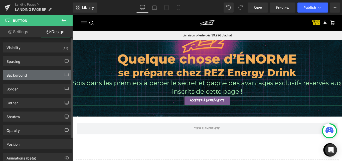
click at [39, 74] on div "Background" at bounding box center [37, 75] width 69 height 10
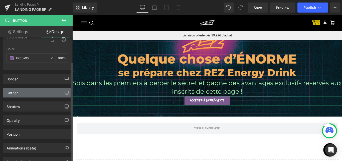
scroll to position [19, 0]
